Goal: Transaction & Acquisition: Register for event/course

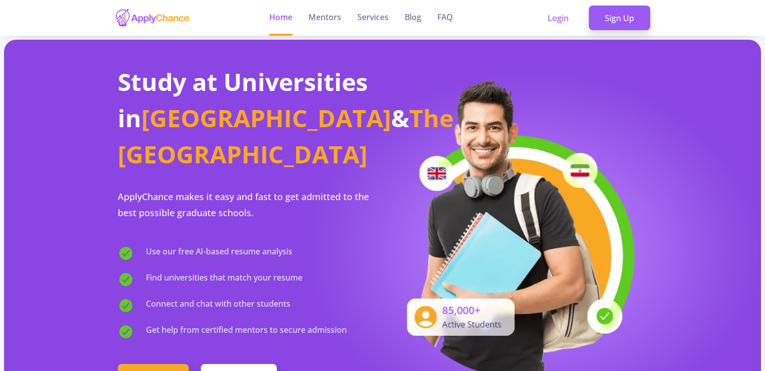
click at [687, 16] on header "Home Mentors Services Blog FAQ Login Sign Up" at bounding box center [382, 18] width 765 height 36
click at [541, 25] on link "Login" at bounding box center [557, 18] width 53 height 25
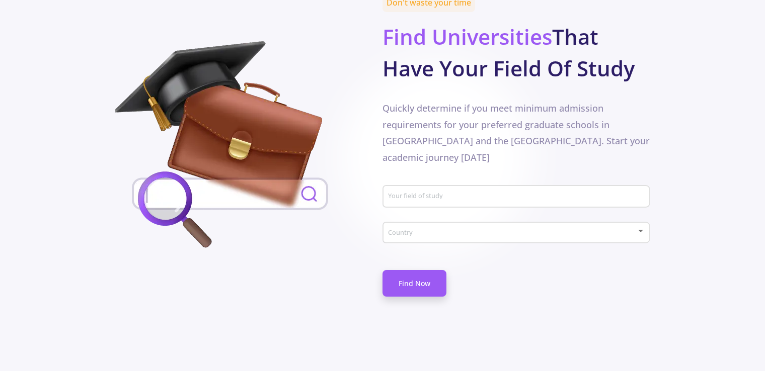
scroll to position [453, 0]
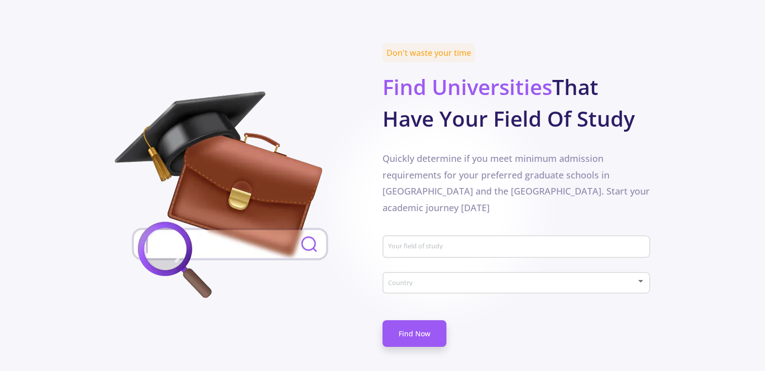
click at [451, 243] on input "Your field of study" at bounding box center [517, 247] width 261 height 9
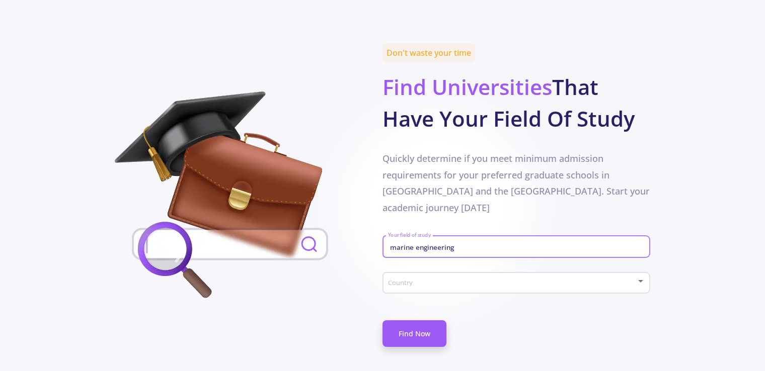
type input "marine engineering"
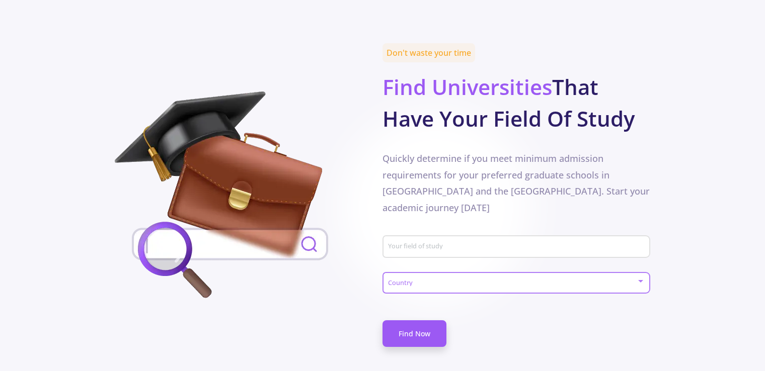
click at [459, 280] on span at bounding box center [513, 283] width 247 height 7
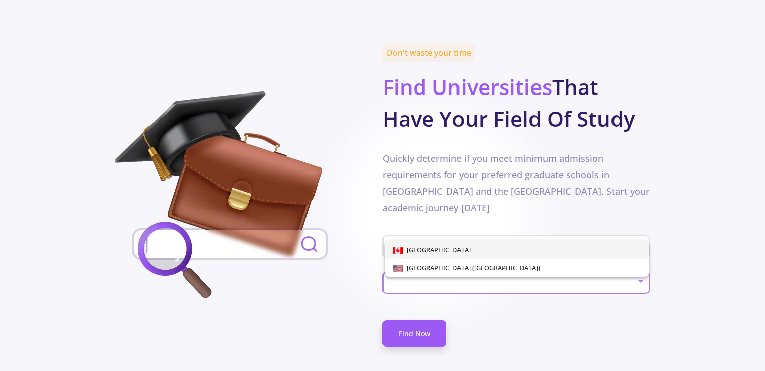
click at [666, 216] on div at bounding box center [382, 185] width 765 height 371
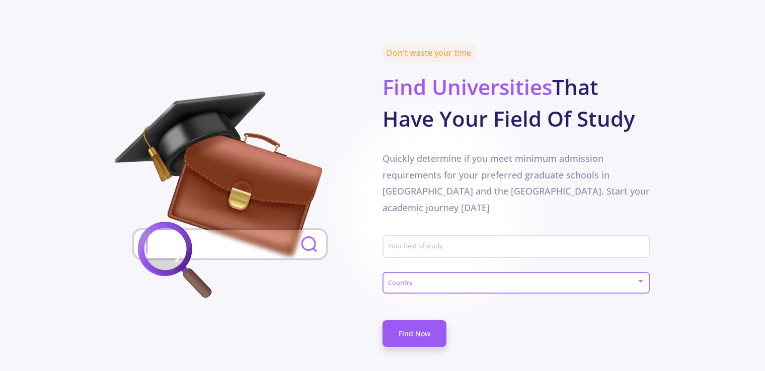
click at [616, 280] on span at bounding box center [513, 283] width 247 height 7
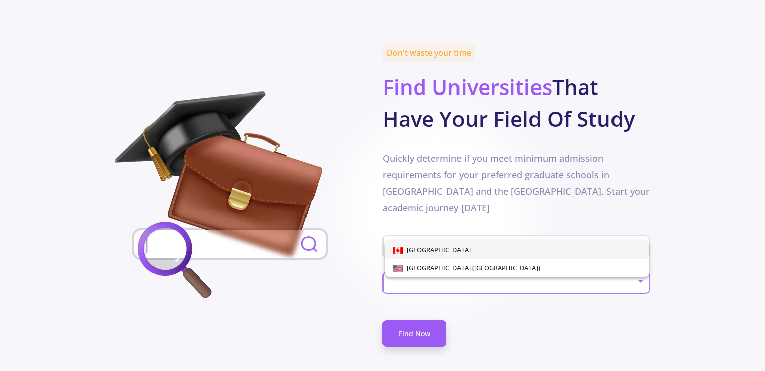
click at [629, 312] on div at bounding box center [382, 185] width 765 height 371
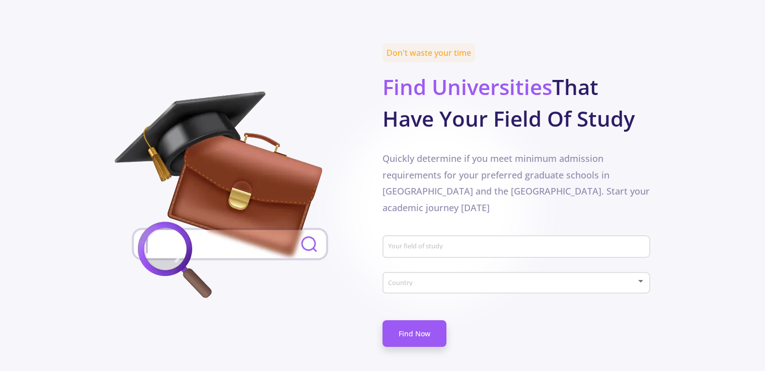
click at [610, 270] on div "Country" at bounding box center [516, 286] width 268 height 32
click at [619, 269] on div "Country" at bounding box center [516, 281] width 258 height 25
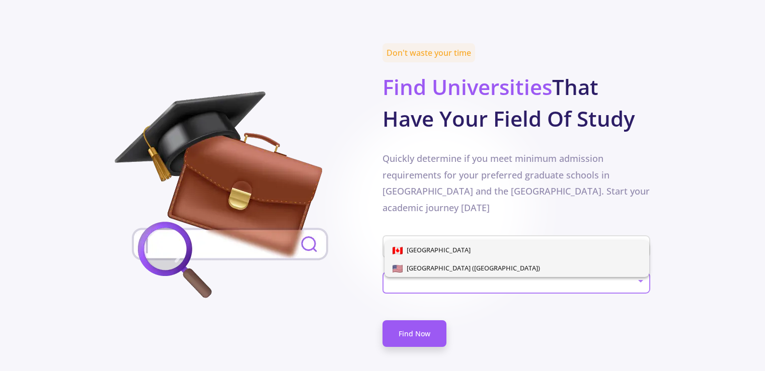
click at [604, 277] on span "[GEOGRAPHIC_DATA] ([GEOGRAPHIC_DATA])" at bounding box center [517, 268] width 249 height 18
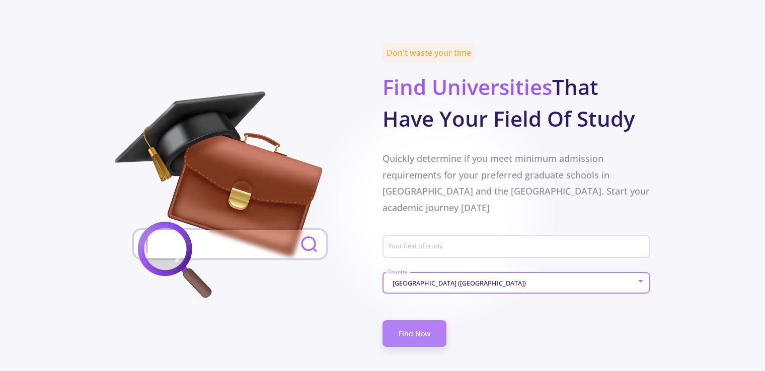
click at [386, 321] on link "Find Now" at bounding box center [414, 334] width 64 height 27
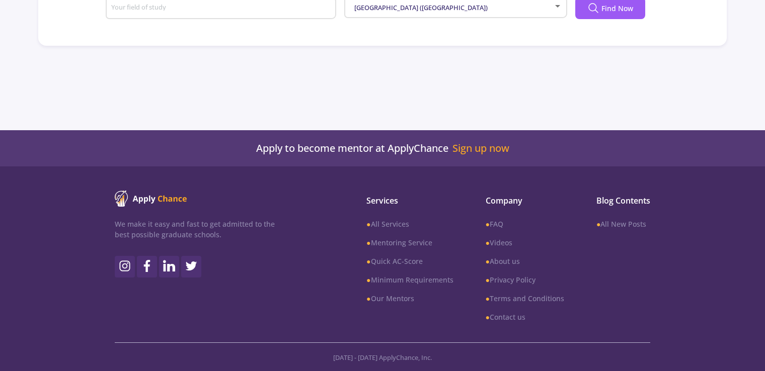
scroll to position [40, 0]
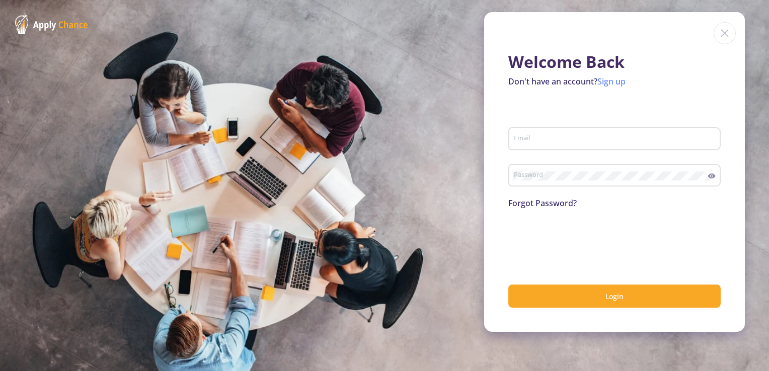
click at [609, 80] on link "Sign up" at bounding box center [611, 81] width 28 height 11
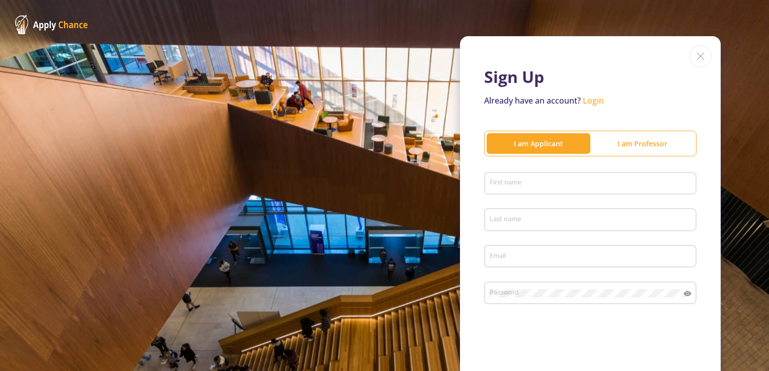
scroll to position [121, 0]
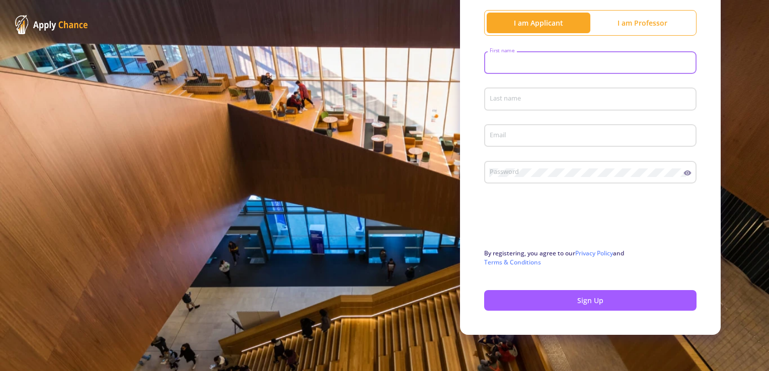
click at [497, 59] on input "First name" at bounding box center [591, 63] width 205 height 9
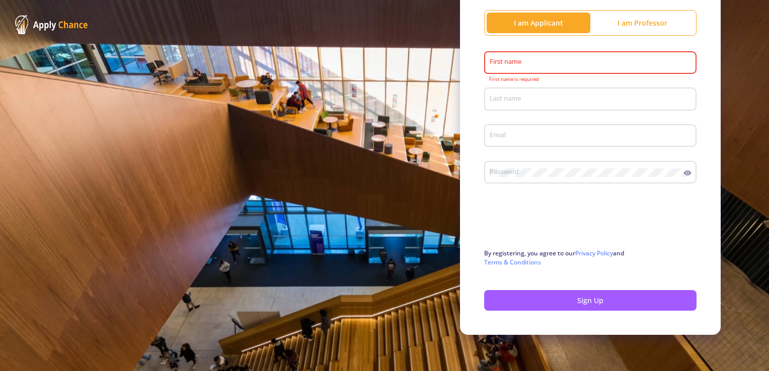
click at [484, 87] on div "Last name" at bounding box center [590, 97] width 212 height 26
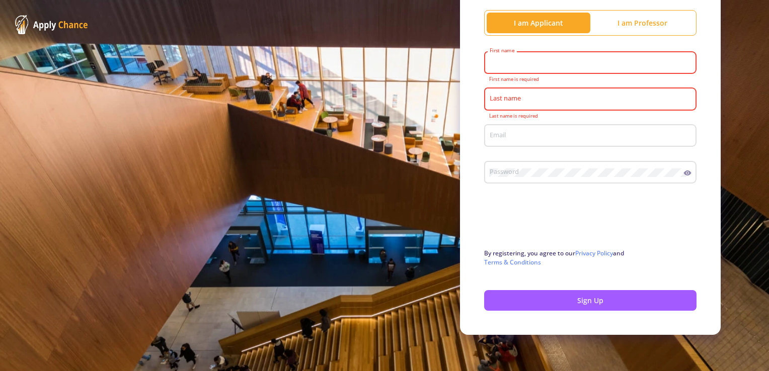
click at [520, 62] on input "First name" at bounding box center [591, 63] width 205 height 9
type input "پارسا"
type input "شرفی"
type input "[DOMAIN_NAME][EMAIL_ADDRESS][DOMAIN_NAME]"
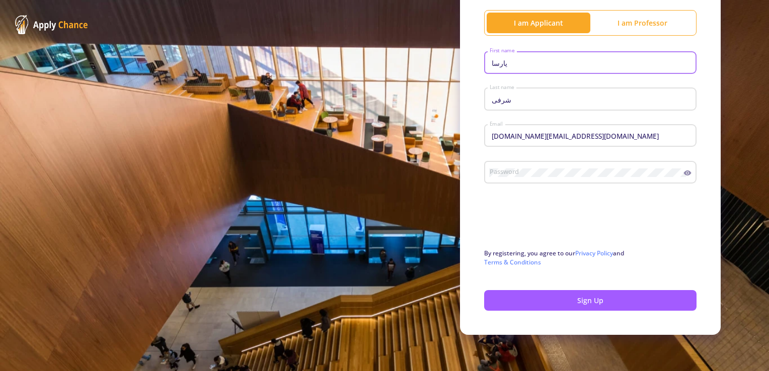
click at [515, 67] on div "پارسا First name" at bounding box center [590, 61] width 203 height 26
click at [510, 63] on input "پارسا" at bounding box center [591, 63] width 205 height 9
drag, startPoint x: 499, startPoint y: 63, endPoint x: 477, endPoint y: 65, distance: 22.7
click at [477, 65] on div "Sign Up Already have an account? Login I am Applicant I am Professor [PERSON_NA…" at bounding box center [590, 125] width 261 height 420
type input "Pars"
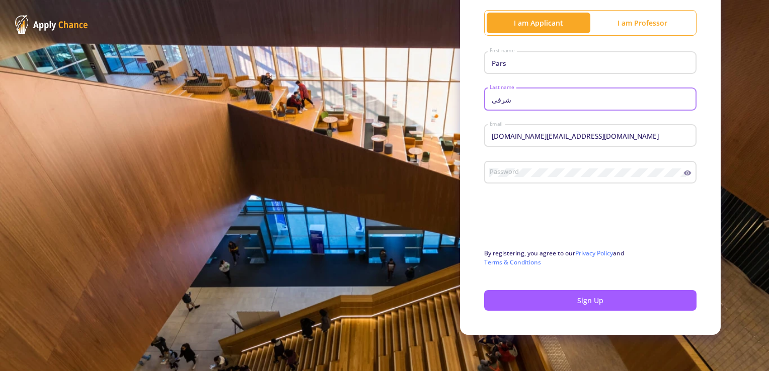
click at [494, 102] on input "شرفی" at bounding box center [591, 99] width 205 height 9
type input "[PERSON_NAME]"
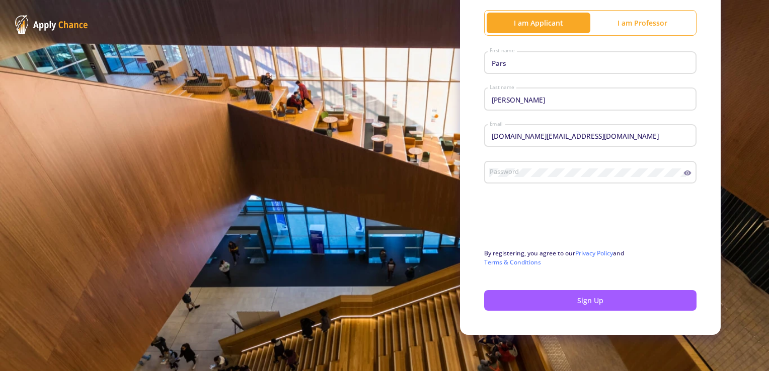
click at [489, 167] on div "Password" at bounding box center [586, 171] width 195 height 26
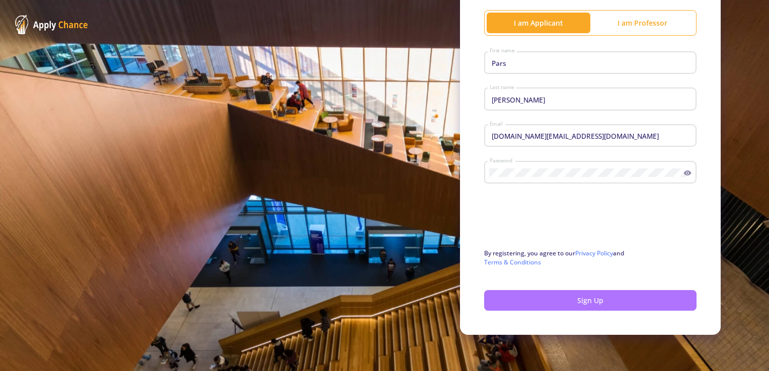
click at [549, 297] on button "Sign Up" at bounding box center [590, 300] width 212 height 21
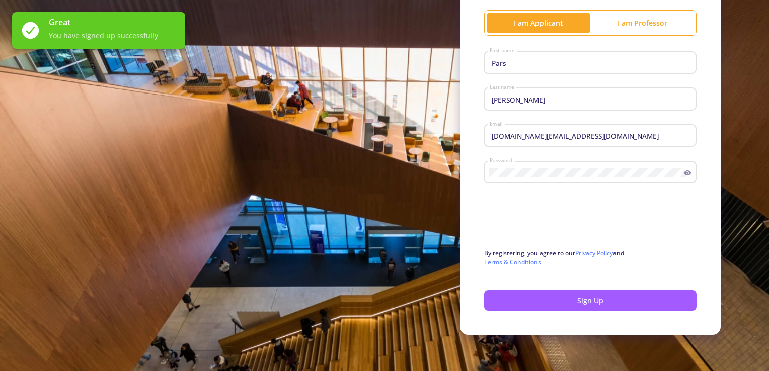
scroll to position [0, 0]
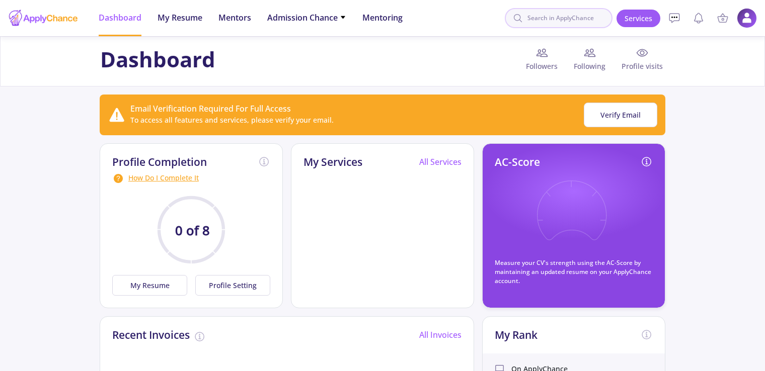
click at [586, 23] on input at bounding box center [559, 18] width 108 height 20
click at [559, 24] on input at bounding box center [559, 18] width 108 height 20
type input "genoa"
click at [597, 120] on button "Verify Email" at bounding box center [620, 115] width 73 height 25
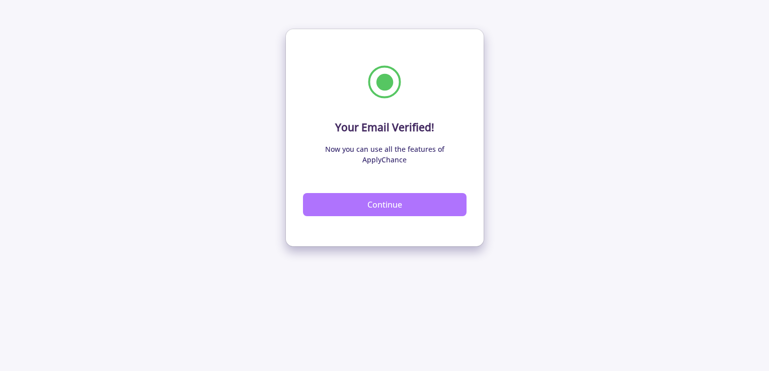
click at [369, 199] on button "Continue" at bounding box center [385, 204] width 164 height 23
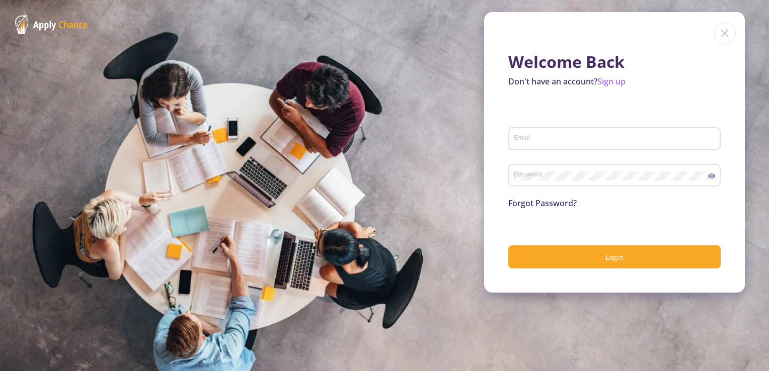
type input "[DOMAIN_NAME][EMAIL_ADDRESS][DOMAIN_NAME]"
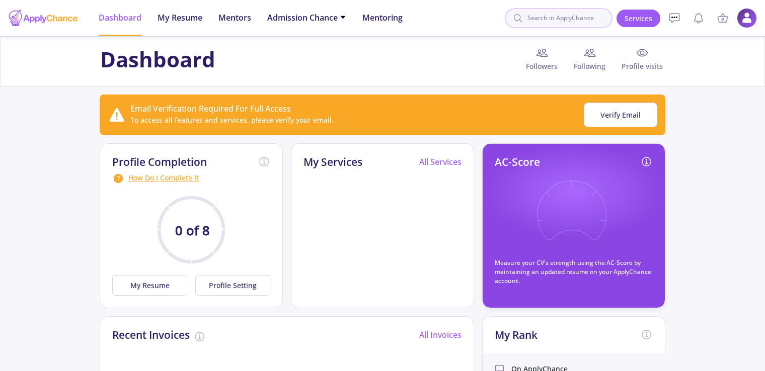
click at [550, 23] on input at bounding box center [559, 18] width 108 height 20
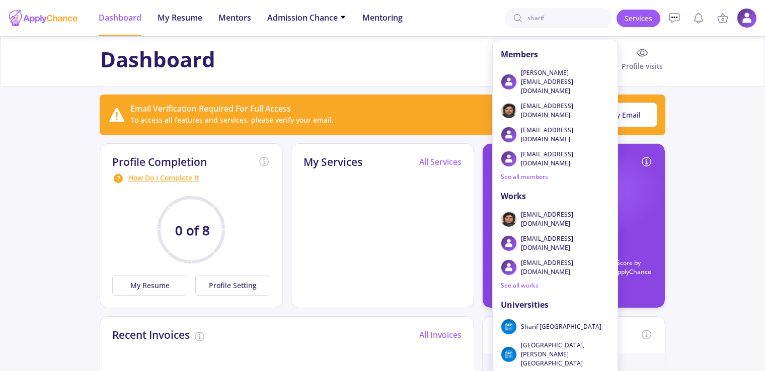
drag, startPoint x: 567, startPoint y: 15, endPoint x: 507, endPoint y: 17, distance: 59.9
click at [507, 17] on header "Members sharifi@znu.ac.ir aram_ns@yahoo.com pouryajavidi4@gmail.com y.anabestan…" at bounding box center [382, 18] width 765 height 36
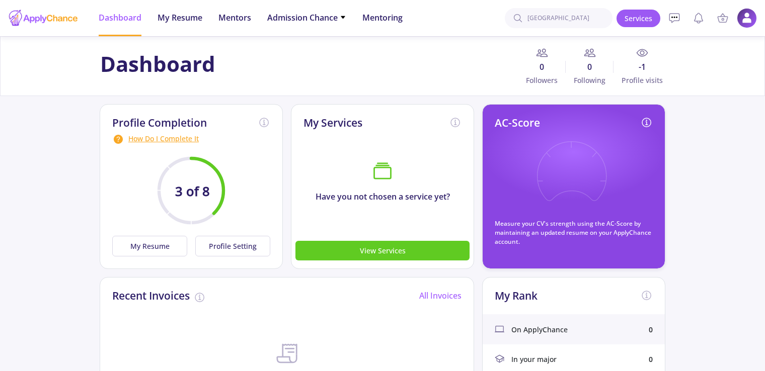
drag, startPoint x: 593, startPoint y: 14, endPoint x: 487, endPoint y: 13, distance: 105.7
click at [487, 13] on header "Members mahdi_bsm2@yahoo.com Hajir Mohammad Eisa Kaveh Jamialahmadi Arshia Nava…" at bounding box center [382, 18] width 765 height 36
click at [206, 186] on text "3 of 8" at bounding box center [192, 192] width 35 height 18
click at [133, 139] on div "How Do I Complete It" at bounding box center [191, 139] width 158 height 12
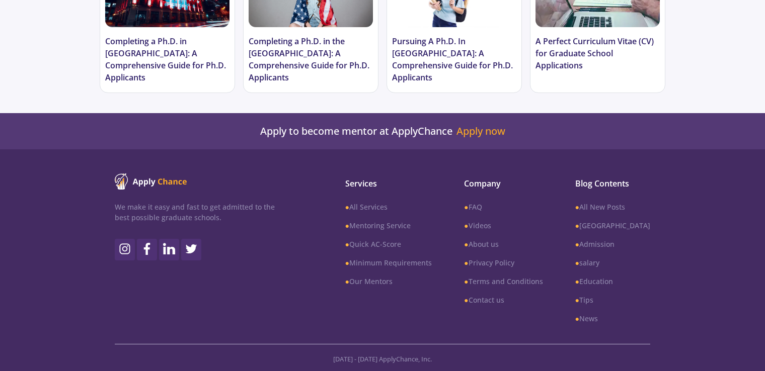
scroll to position [405, 0]
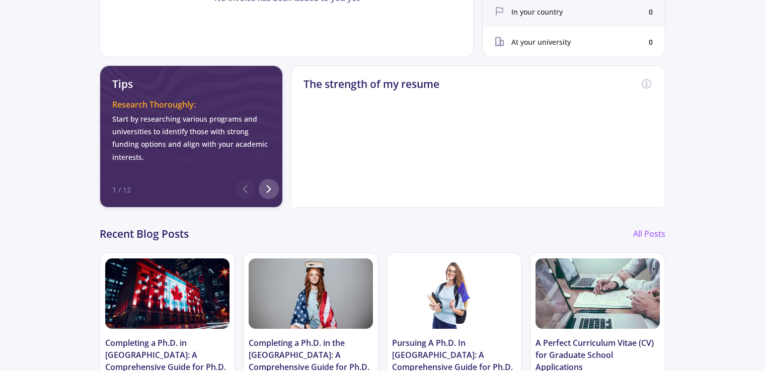
click at [268, 191] on icon at bounding box center [269, 189] width 12 height 12
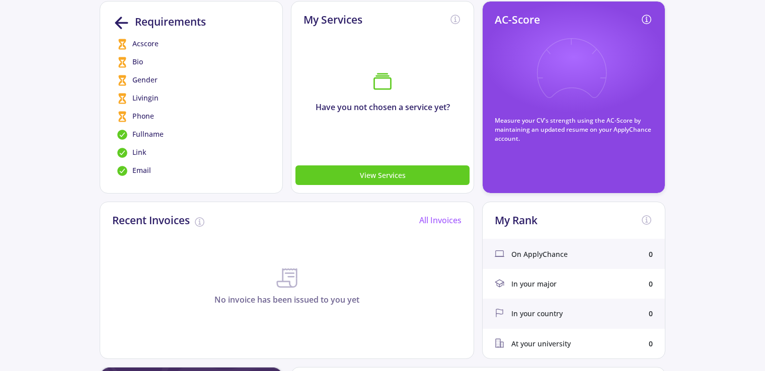
scroll to position [0, 0]
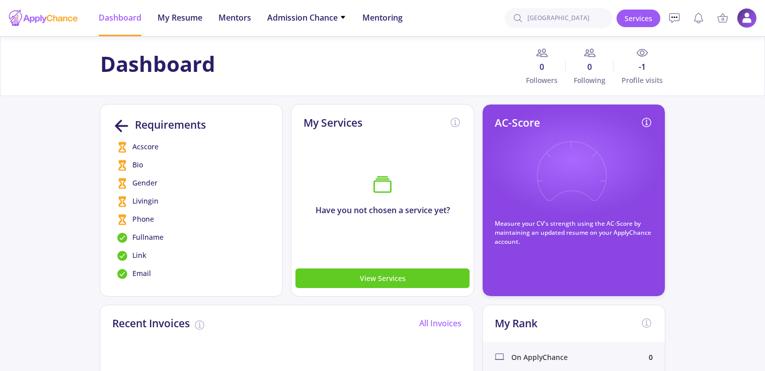
click at [638, 69] on span "-1" at bounding box center [638, 67] width 51 height 12
click at [680, 16] on icon at bounding box center [674, 18] width 12 height 12
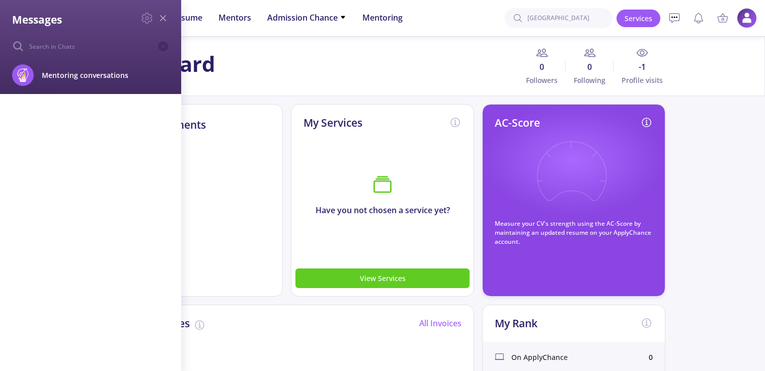
click at [167, 20] on icon at bounding box center [163, 18] width 12 height 12
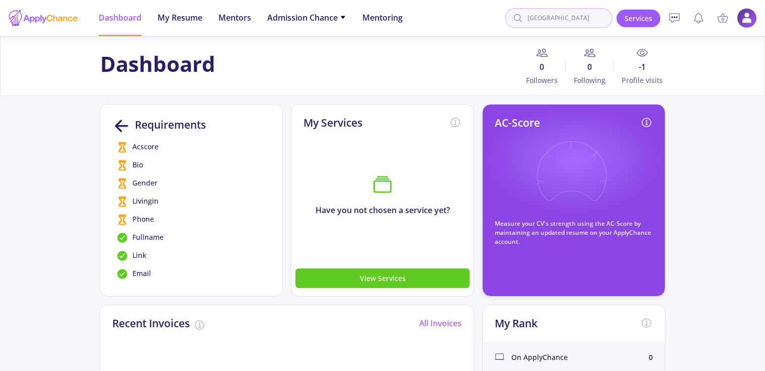
click at [604, 17] on input "university of genoa" at bounding box center [559, 18] width 108 height 20
drag, startPoint x: 603, startPoint y: 17, endPoint x: 475, endPoint y: 18, distance: 128.3
click at [475, 18] on header "Dashboard My Resume Services Mentors Admission Chance With Minimum Requirements…" at bounding box center [382, 18] width 765 height 36
type input "milan"
